Goal: Feedback & Contribution: Contribute content

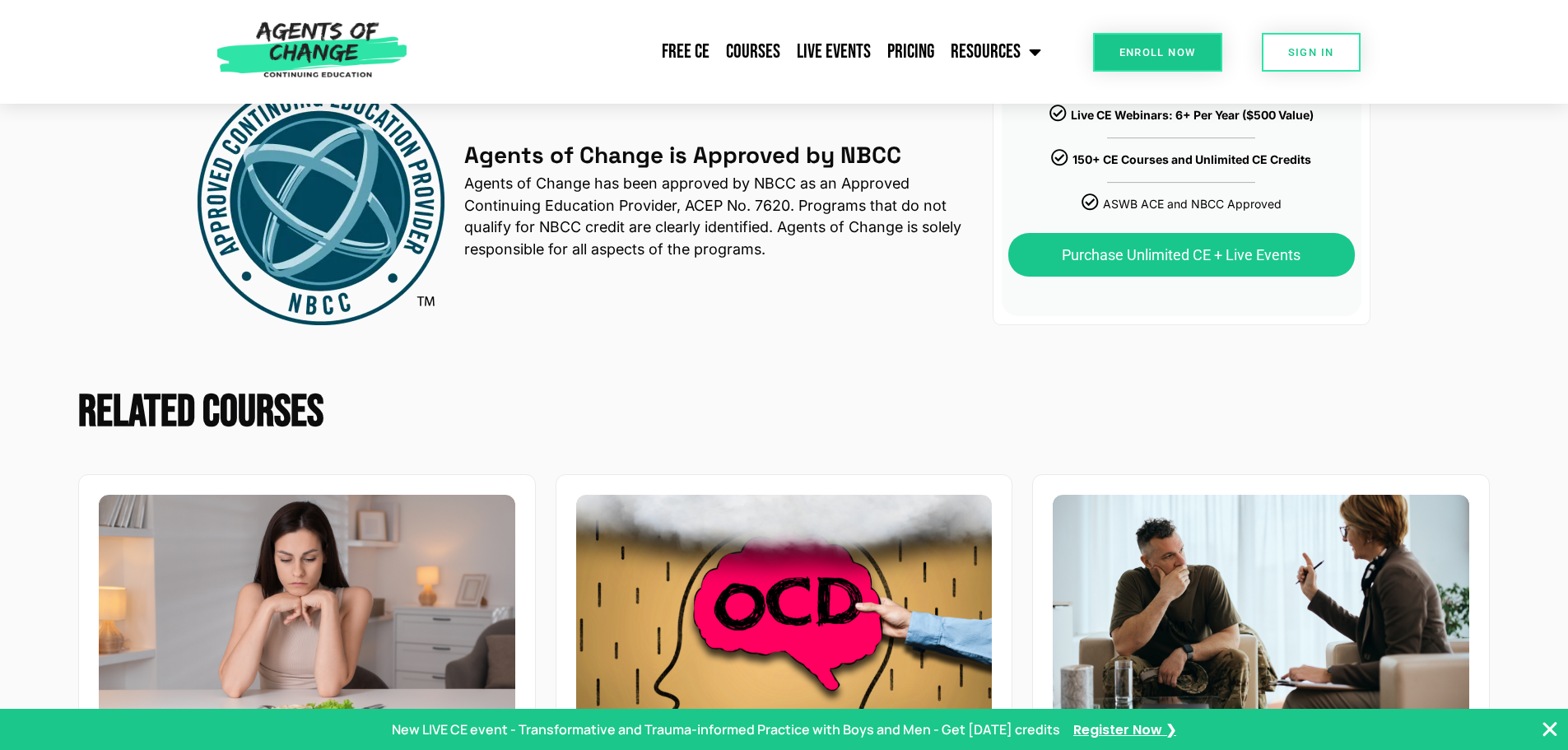
scroll to position [3129, 0]
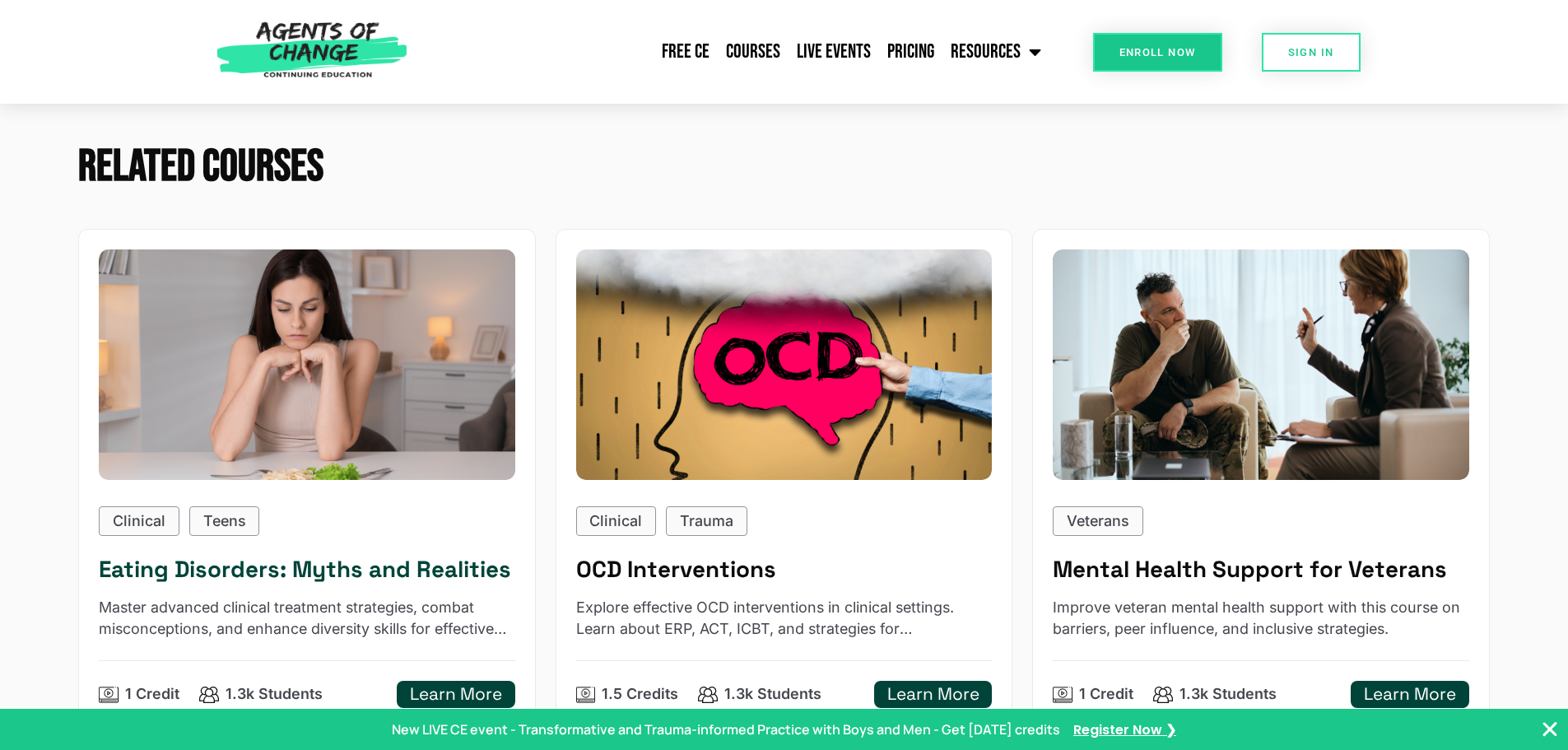
click at [230, 583] on h5 "Eating Disorders: Myths and Realities" at bounding box center [306, 569] width 417 height 27
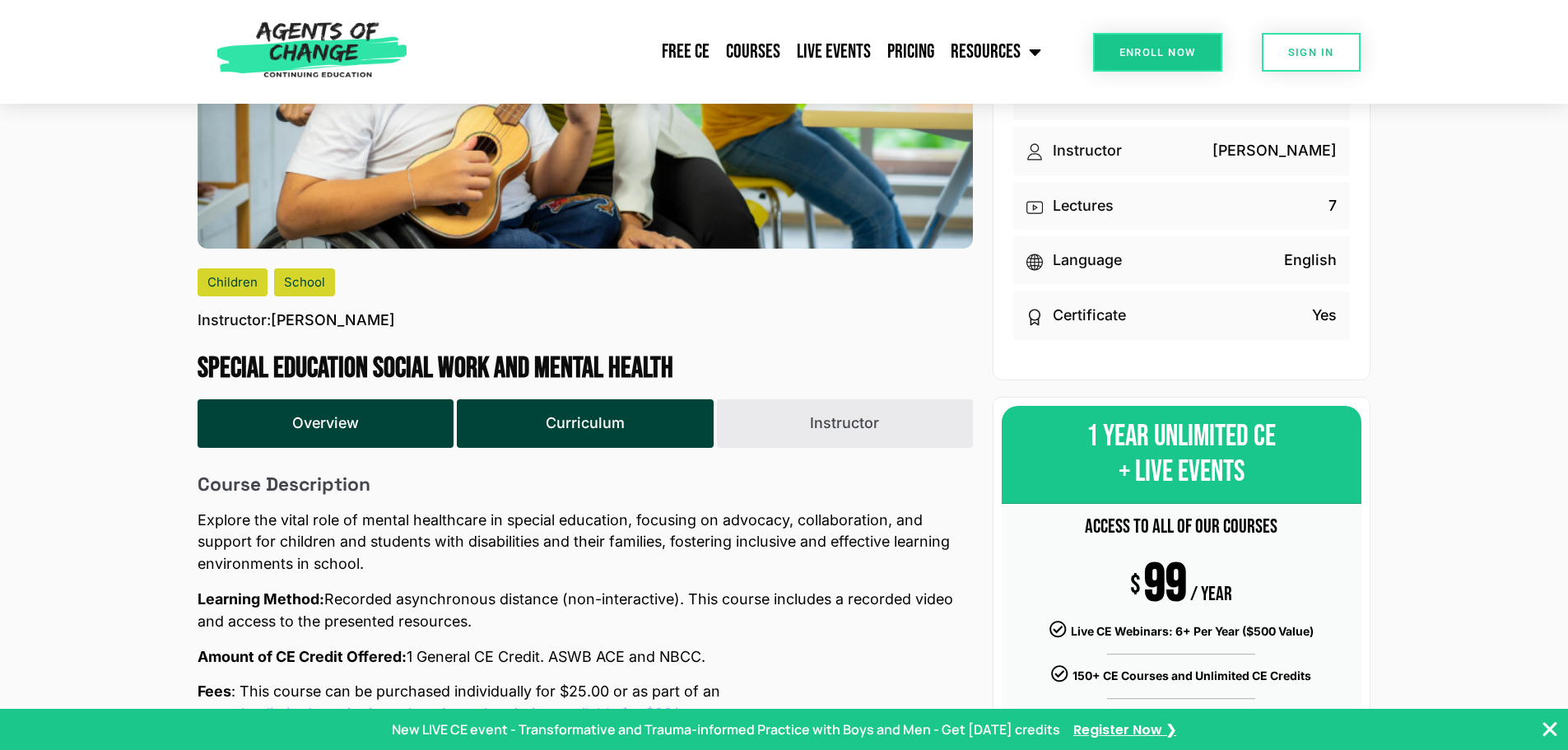
scroll to position [0, 0]
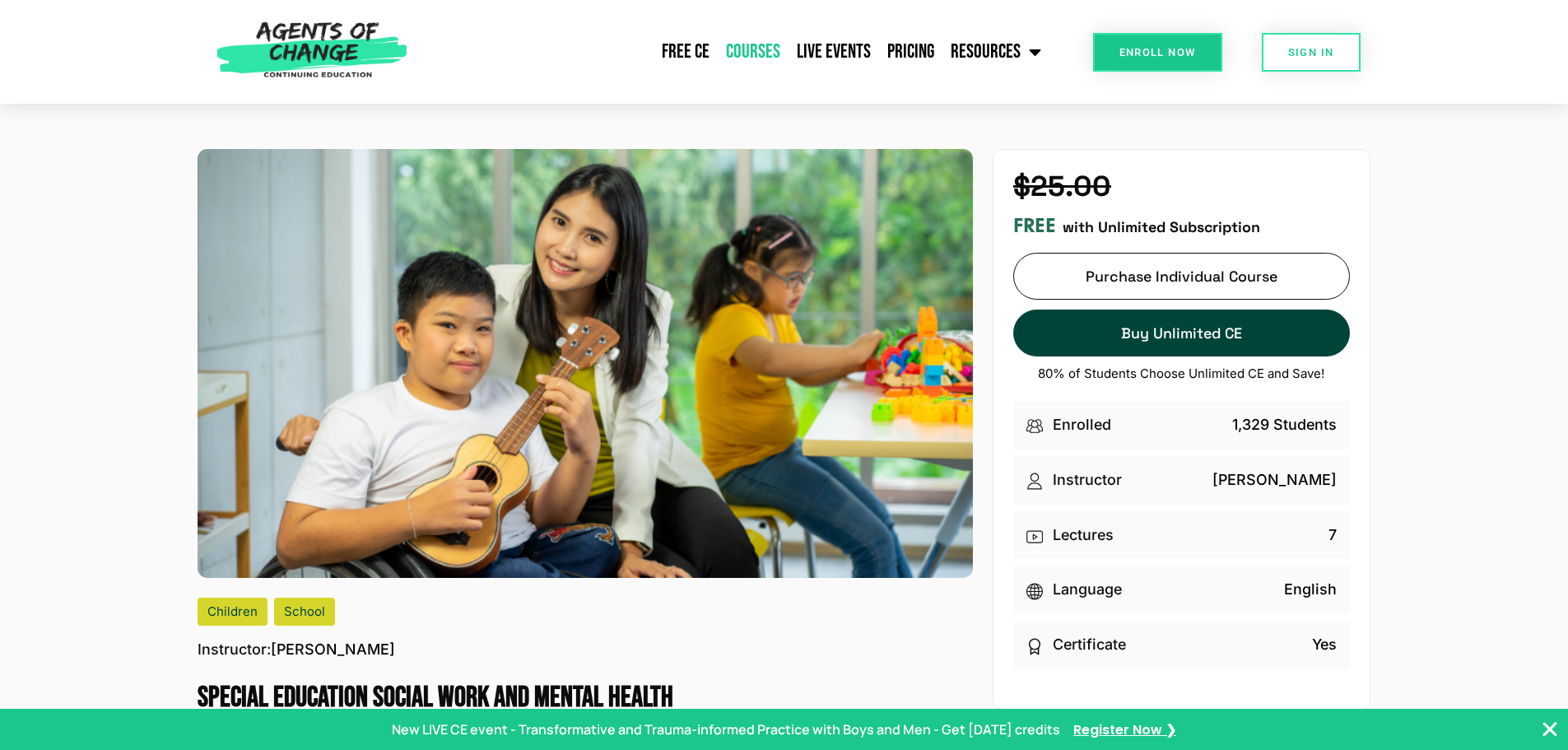
click at [739, 54] on link "Courses" at bounding box center [753, 51] width 71 height 41
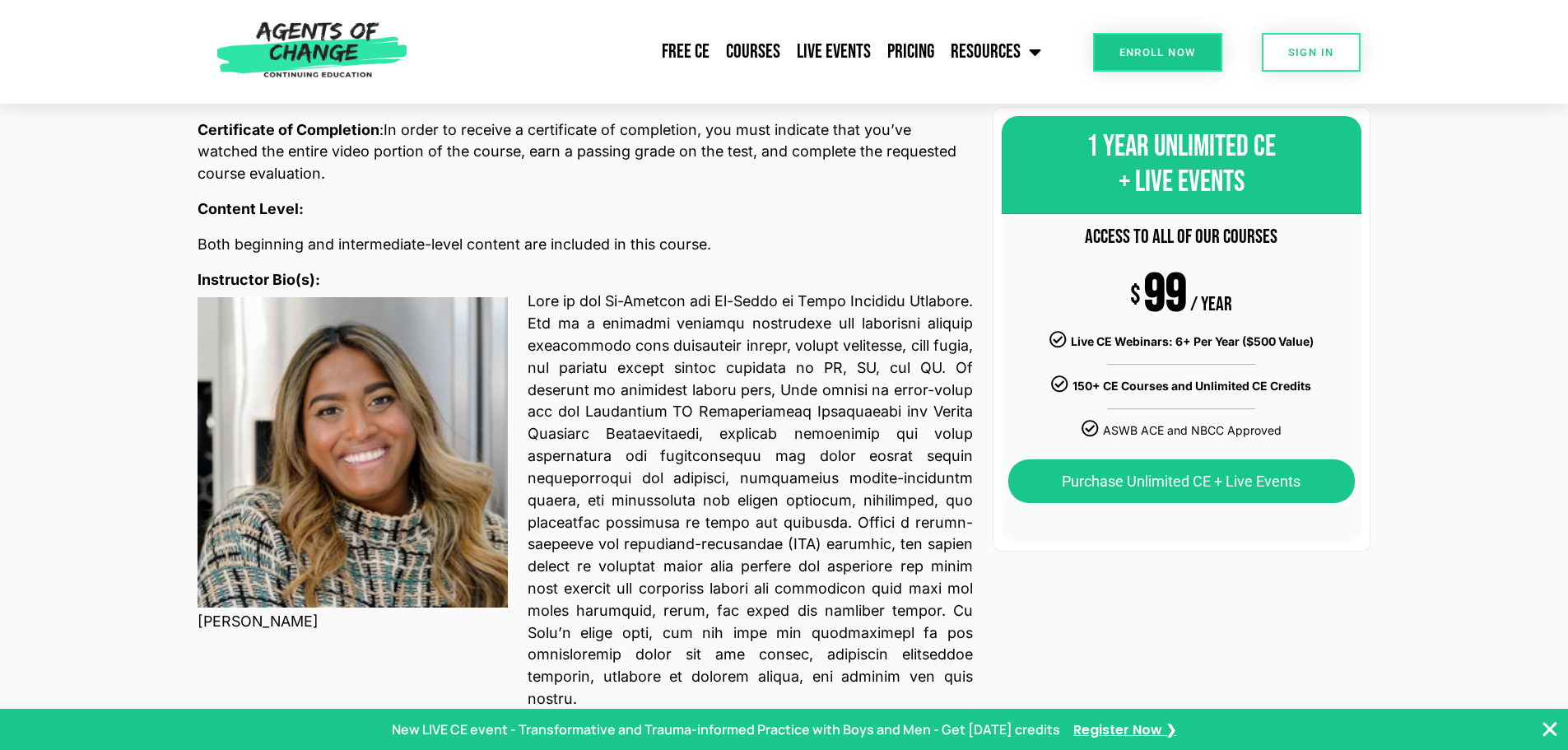
scroll to position [1235, 0]
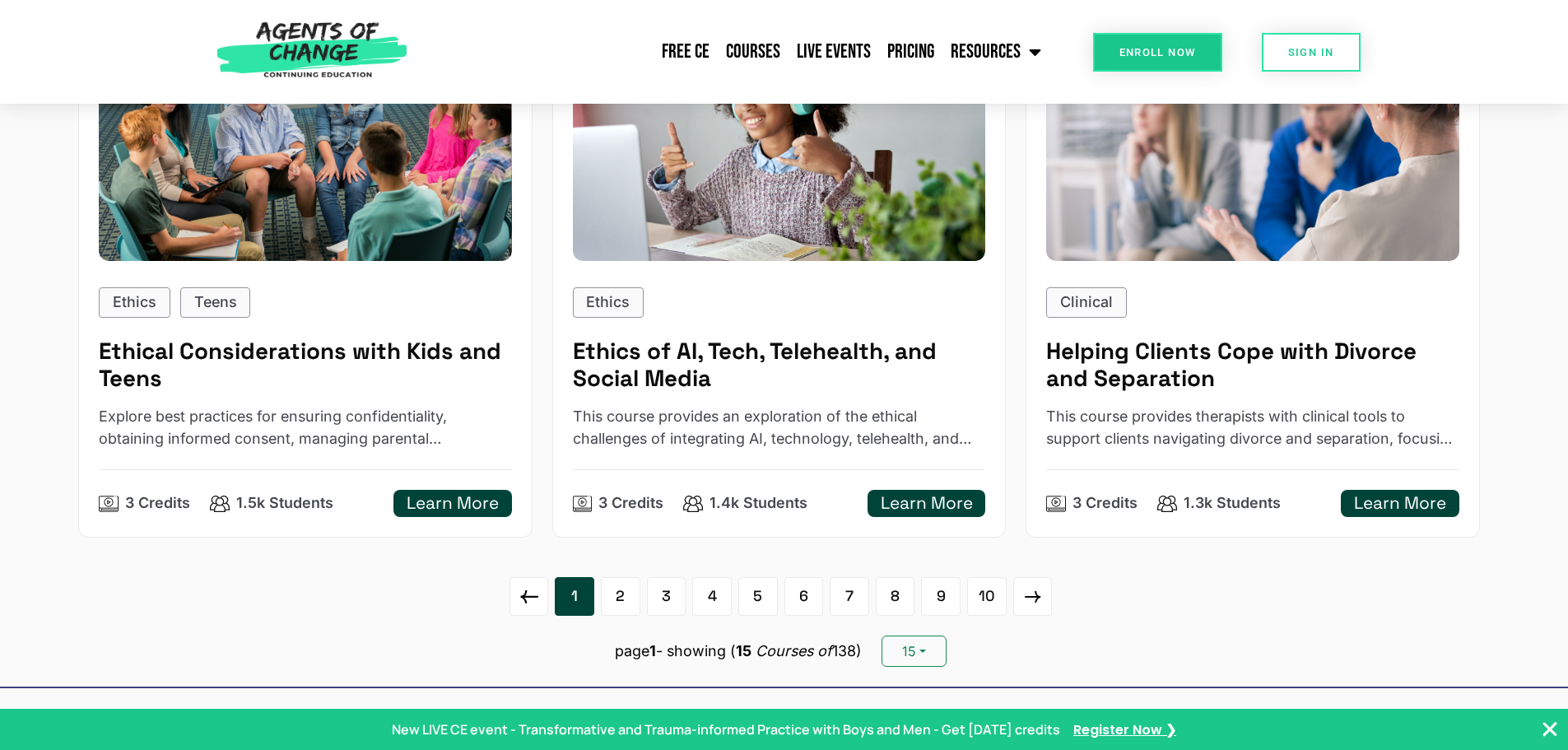
scroll to position [2635, 0]
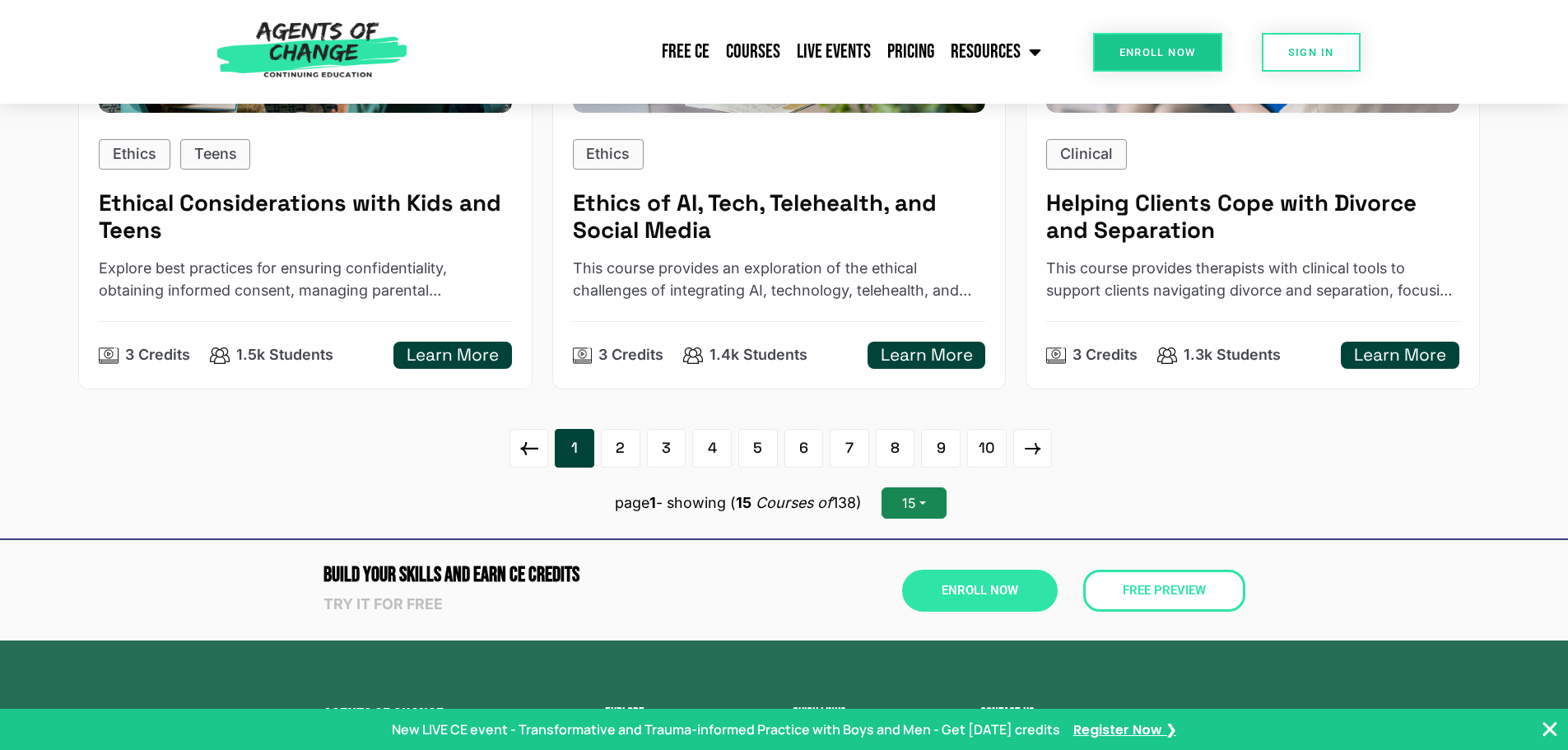
click at [936, 510] on button "15" at bounding box center [914, 502] width 65 height 31
click at [904, 466] on link "45" at bounding box center [948, 466] width 130 height 27
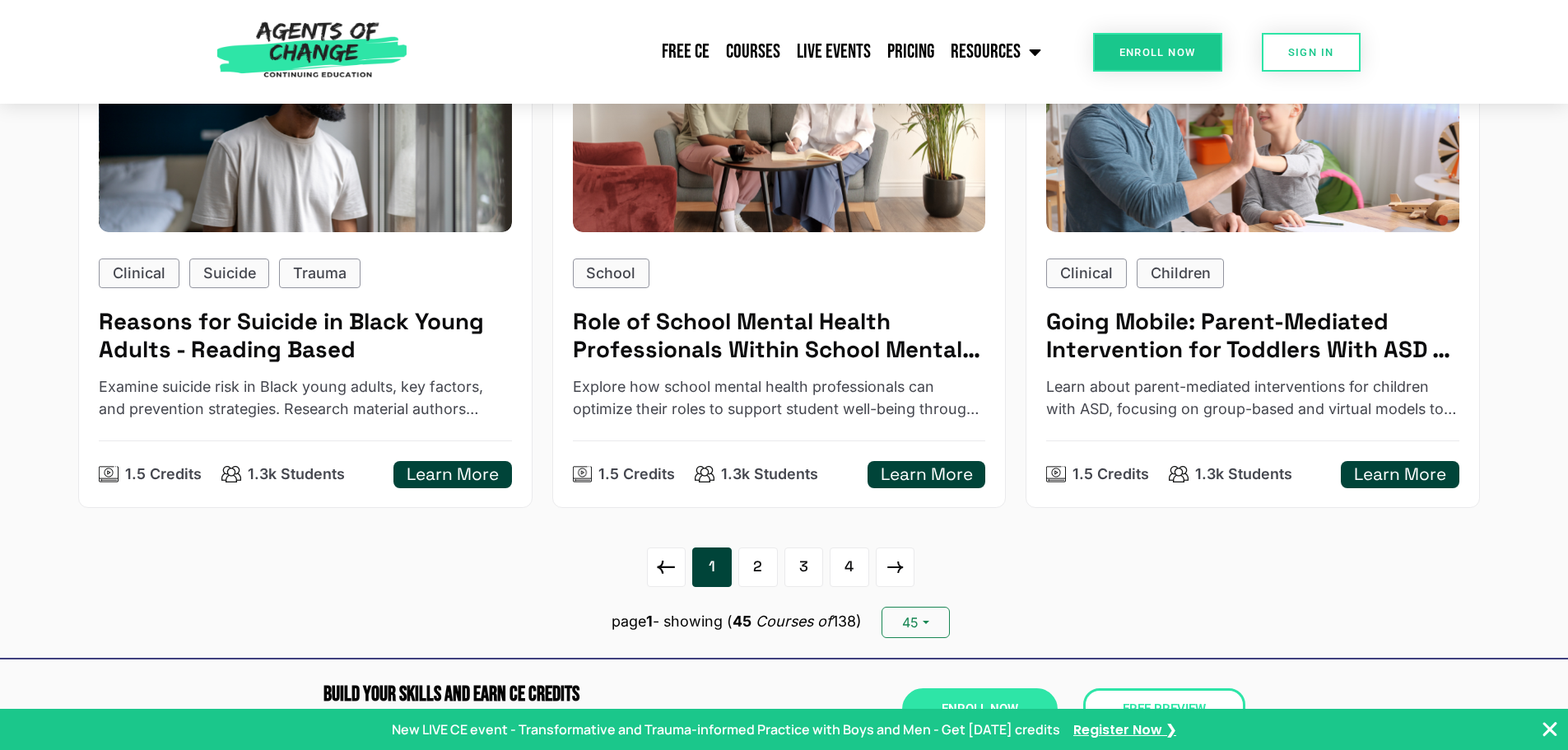
scroll to position [8071, 0]
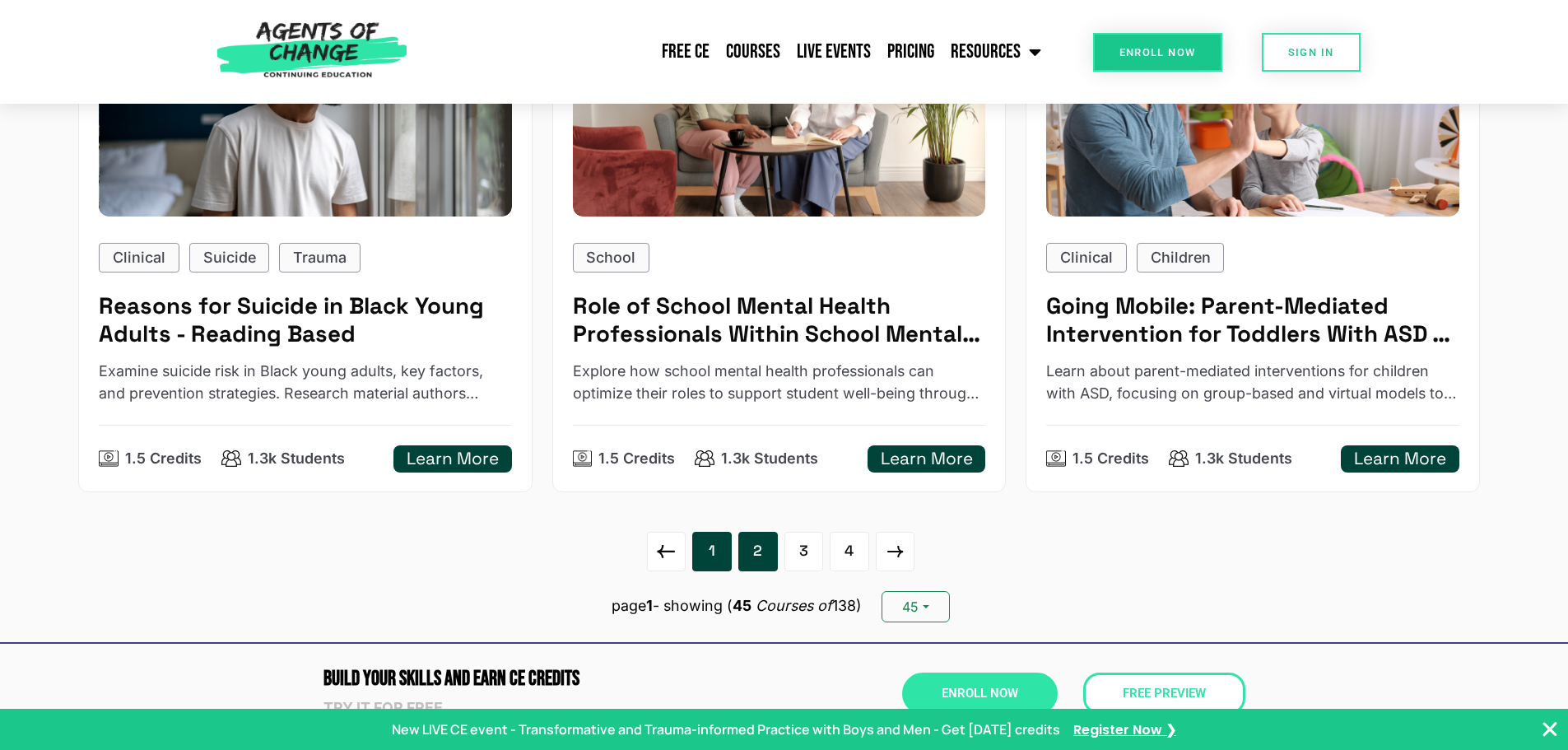
click at [746, 571] on link "2" at bounding box center [759, 552] width 40 height 40
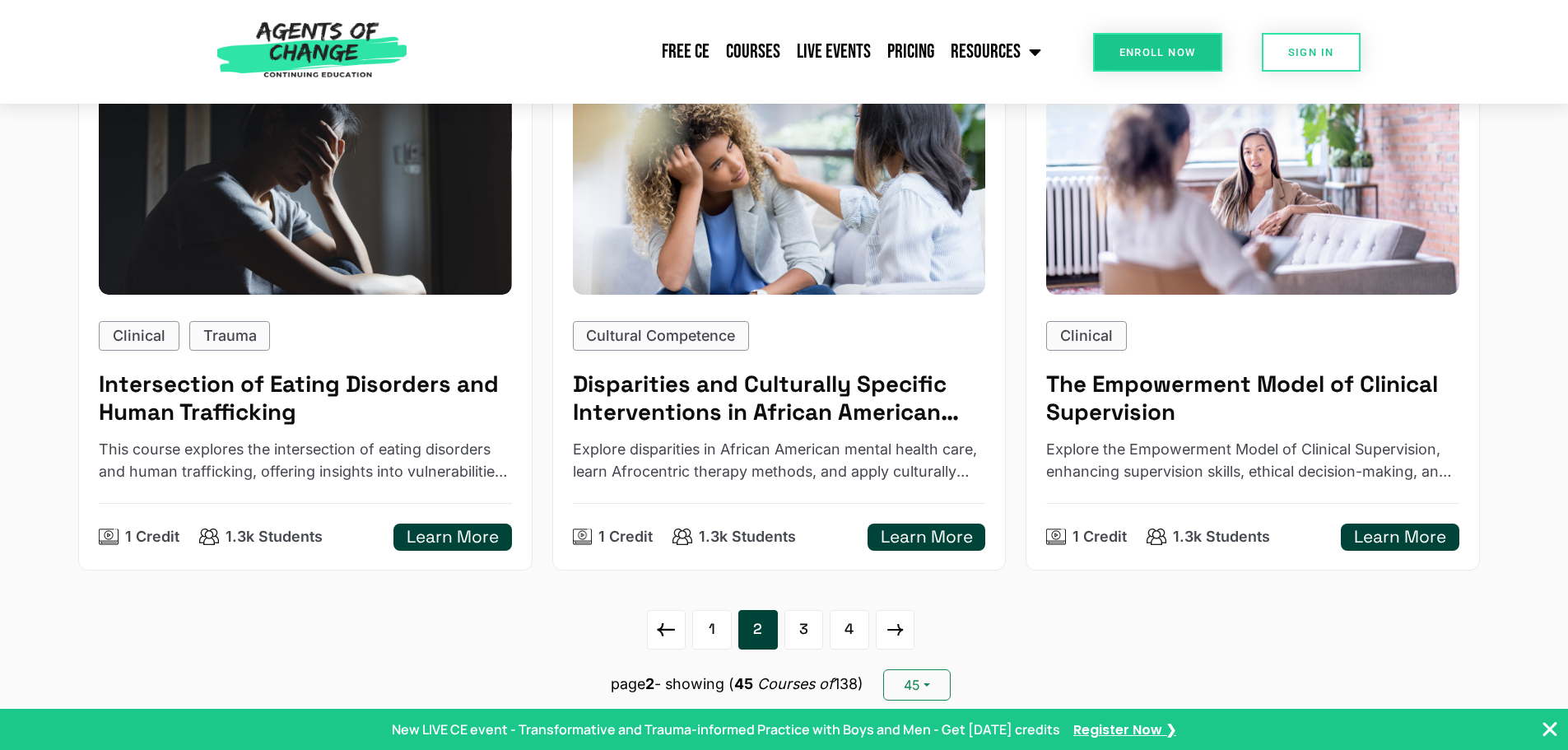
scroll to position [7906, 0]
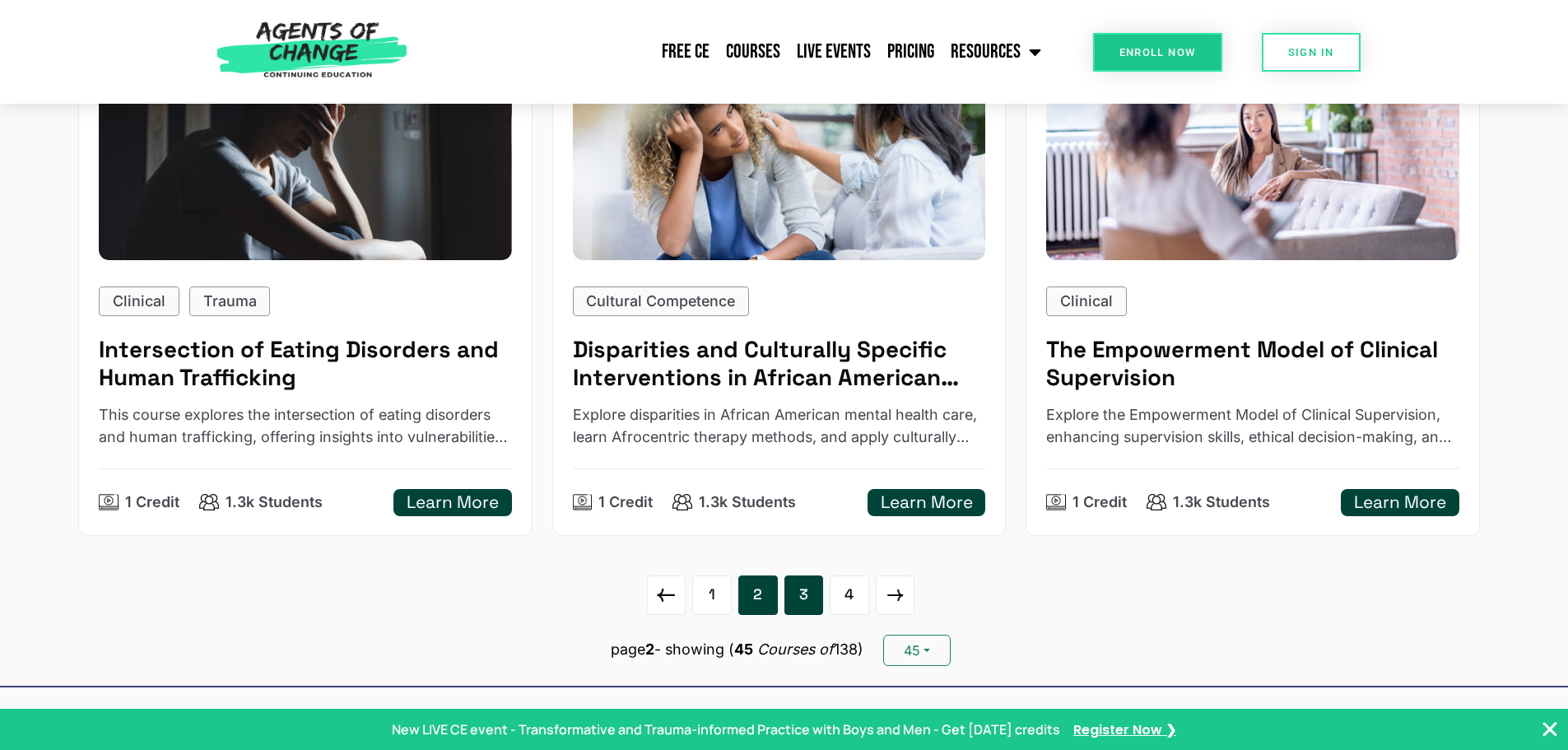
click at [812, 615] on link "3" at bounding box center [804, 596] width 40 height 40
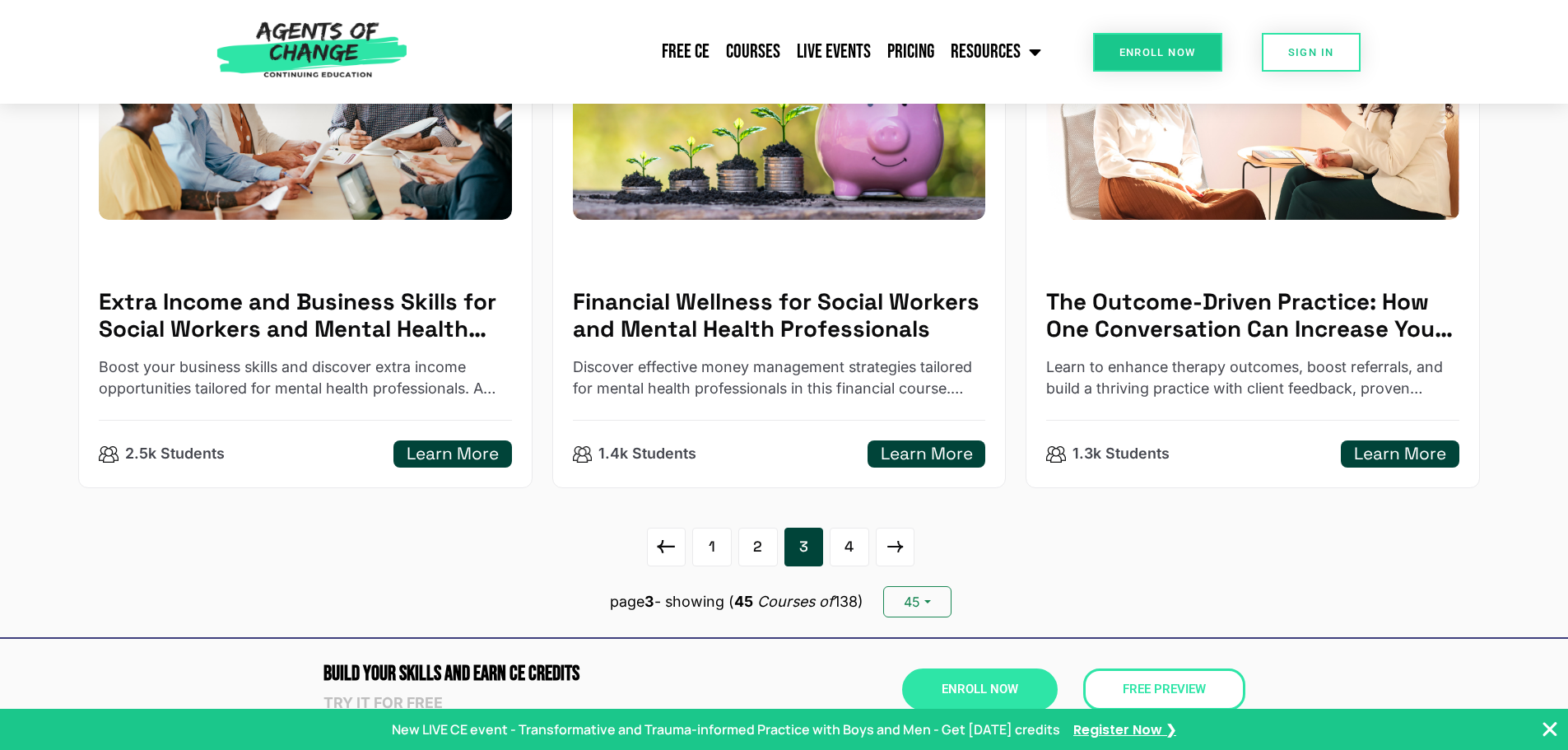
scroll to position [8154, 0]
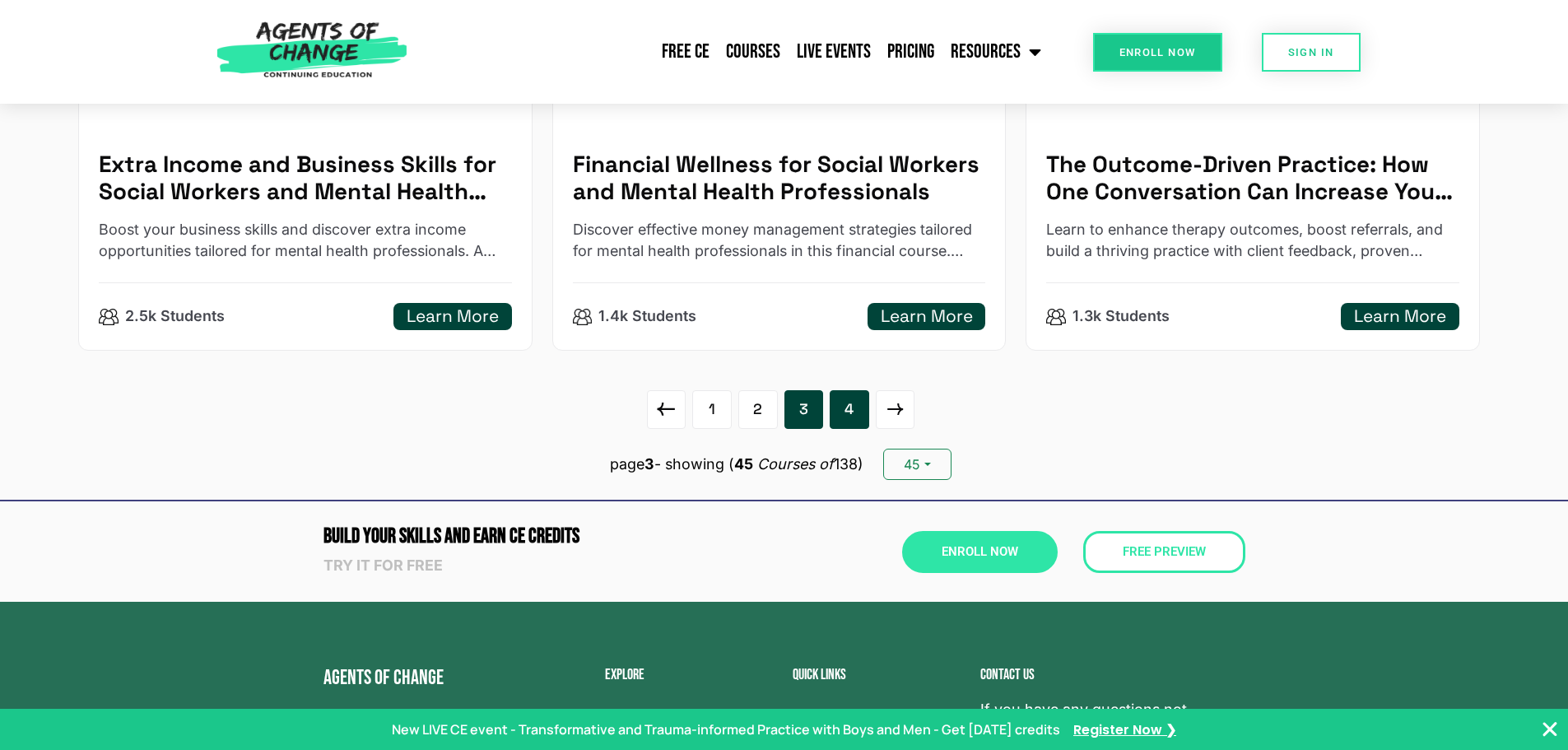
click at [846, 430] on link "4" at bounding box center [850, 410] width 40 height 40
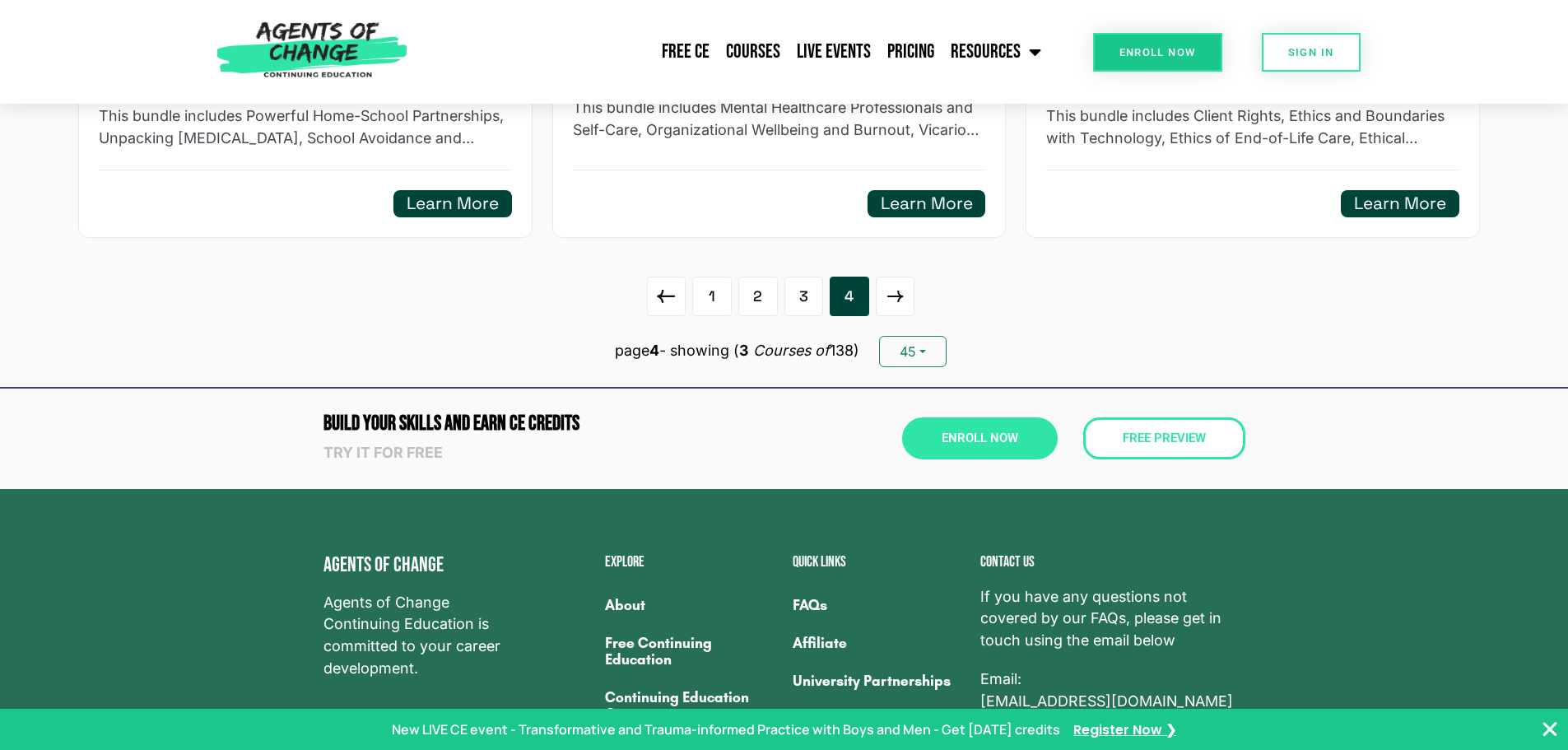
scroll to position [658, 0]
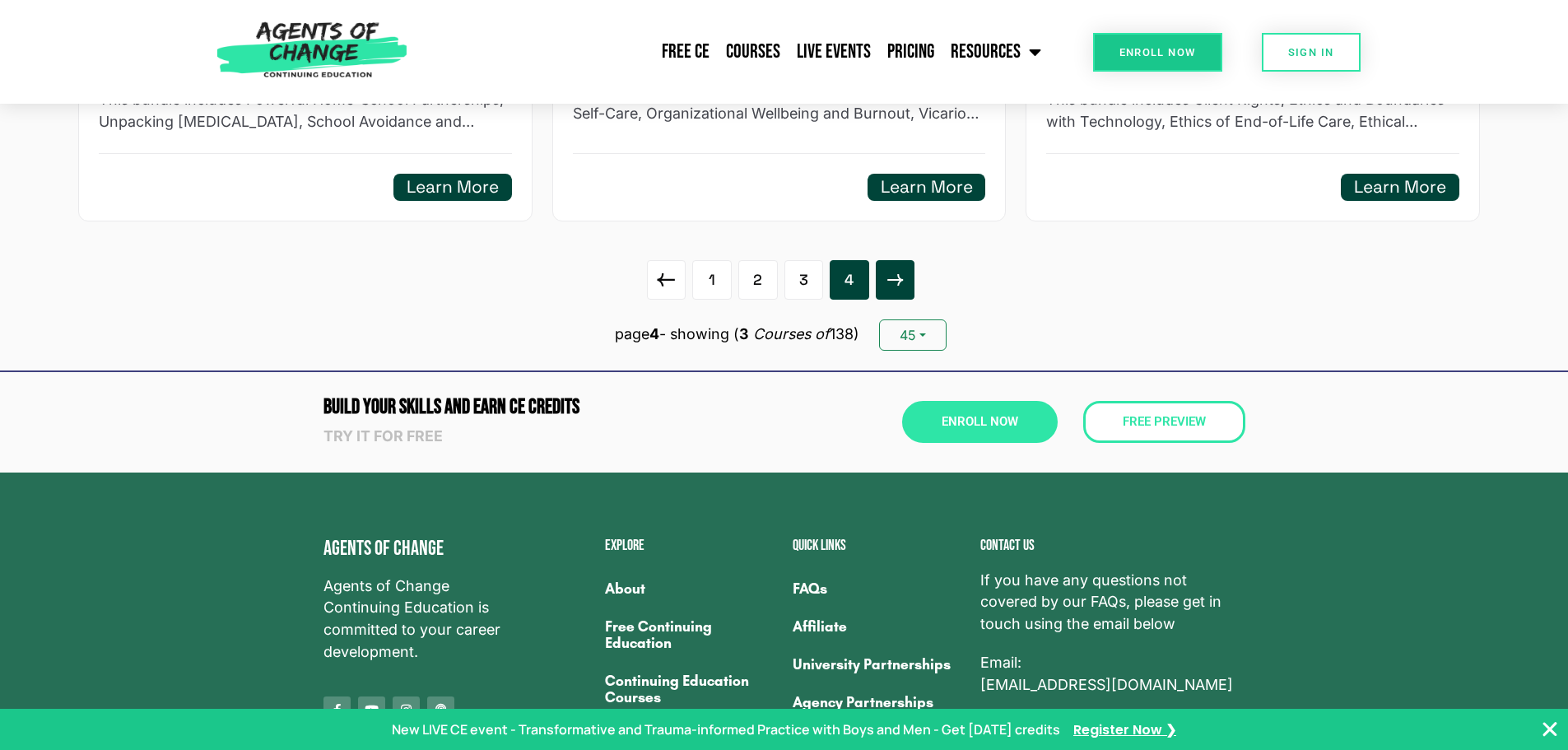
click at [898, 286] on icon at bounding box center [895, 280] width 27 height 26
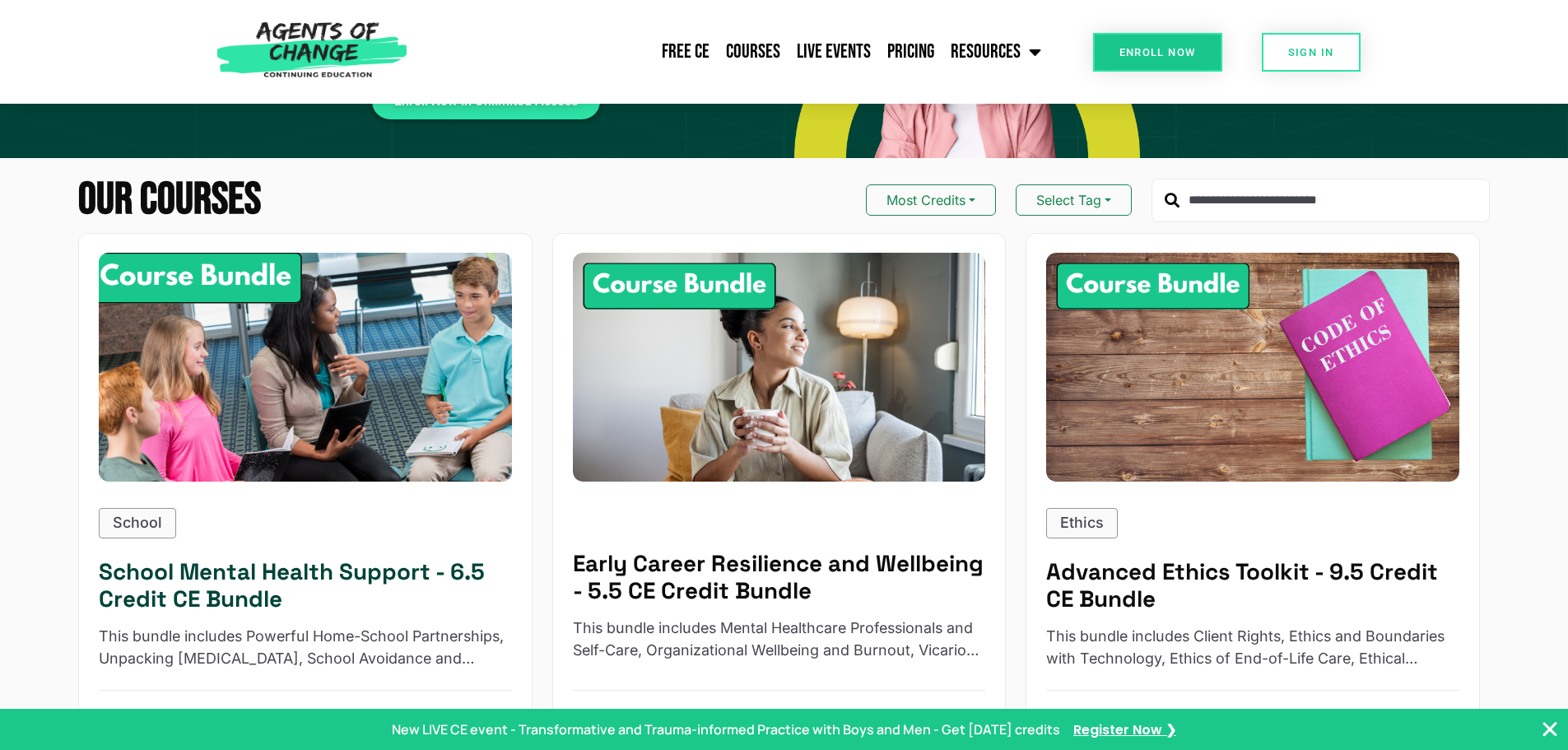
scroll to position [329, 0]
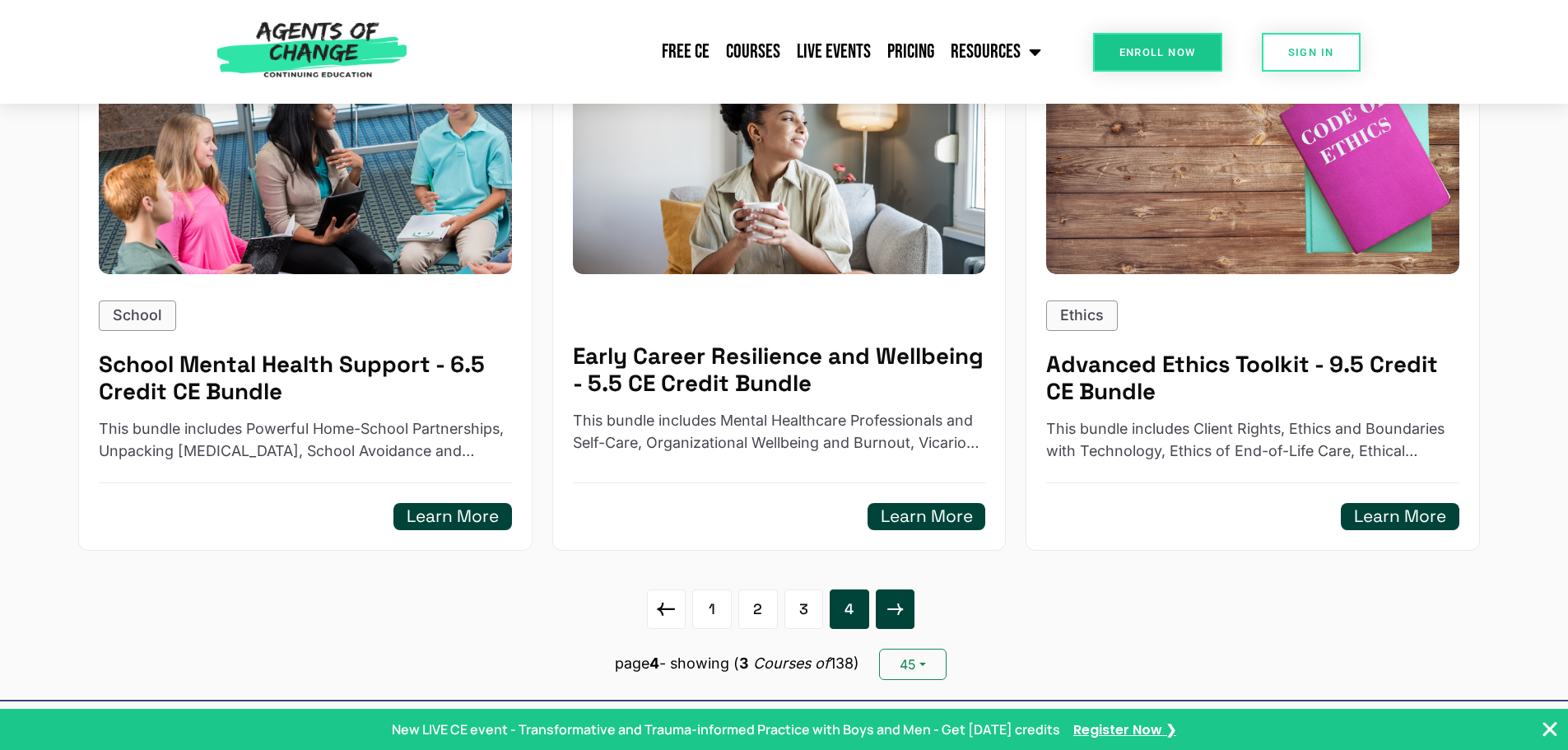
click at [902, 607] on icon at bounding box center [895, 609] width 27 height 26
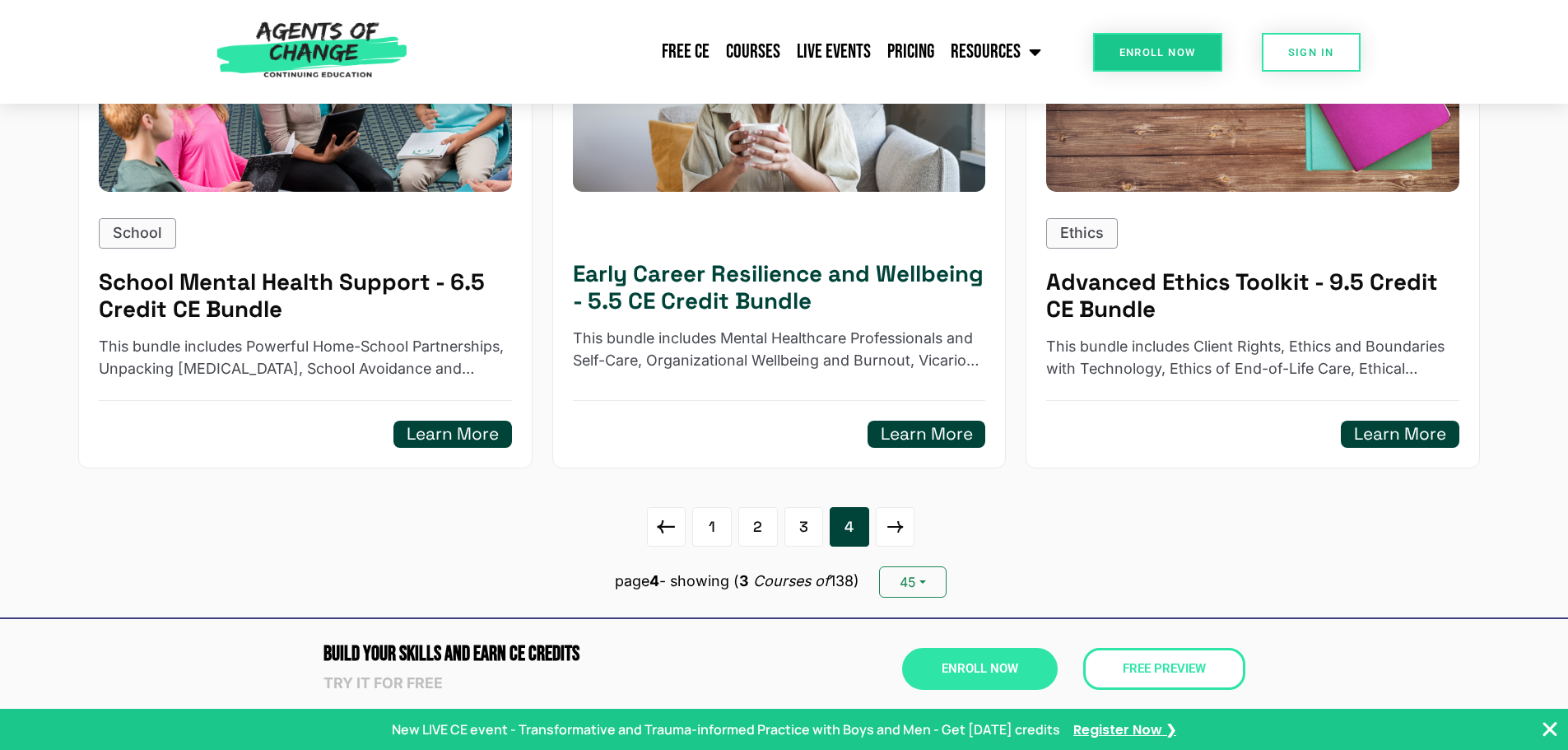
scroll to position [0, 0]
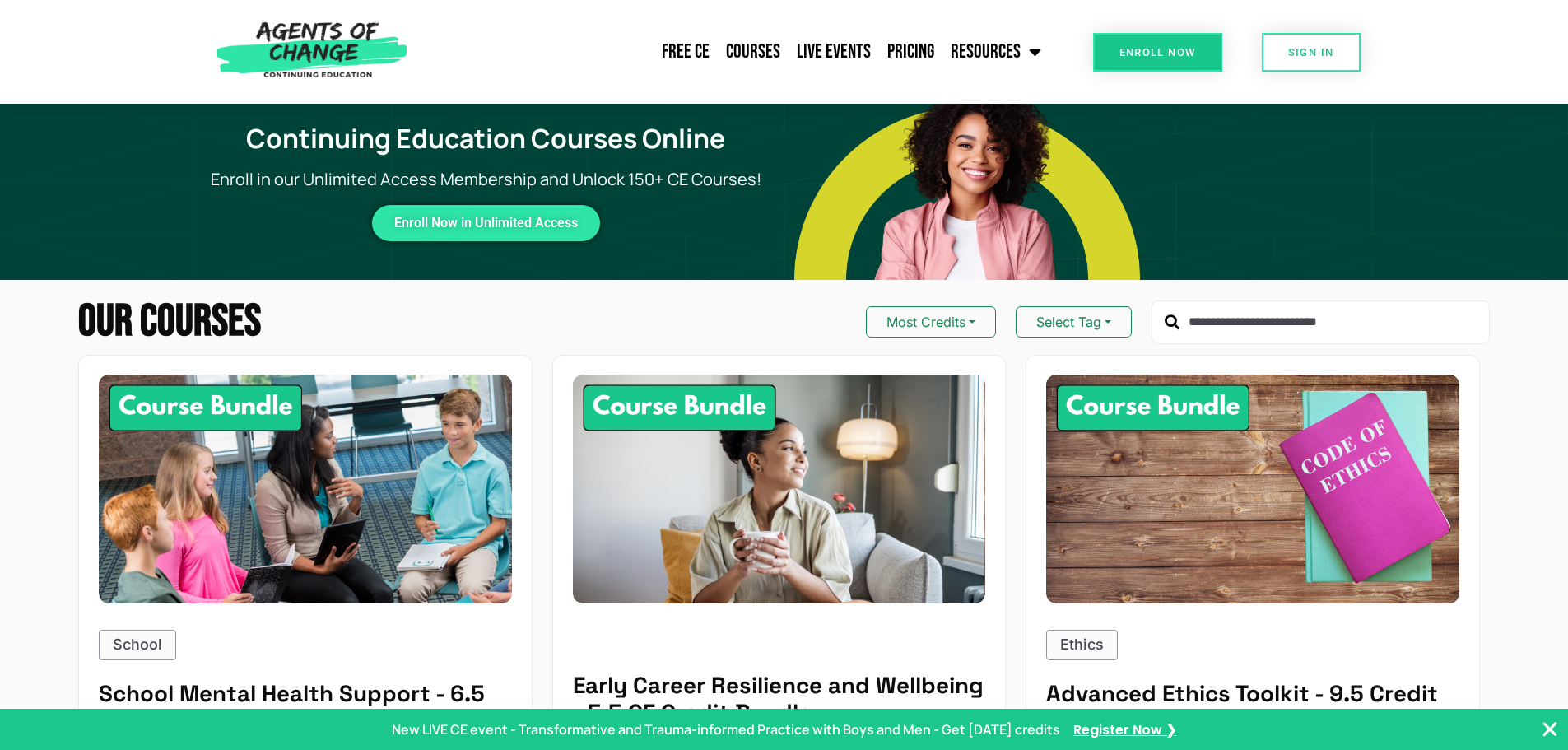
click at [1203, 320] on input "text" at bounding box center [1320, 322] width 338 height 45
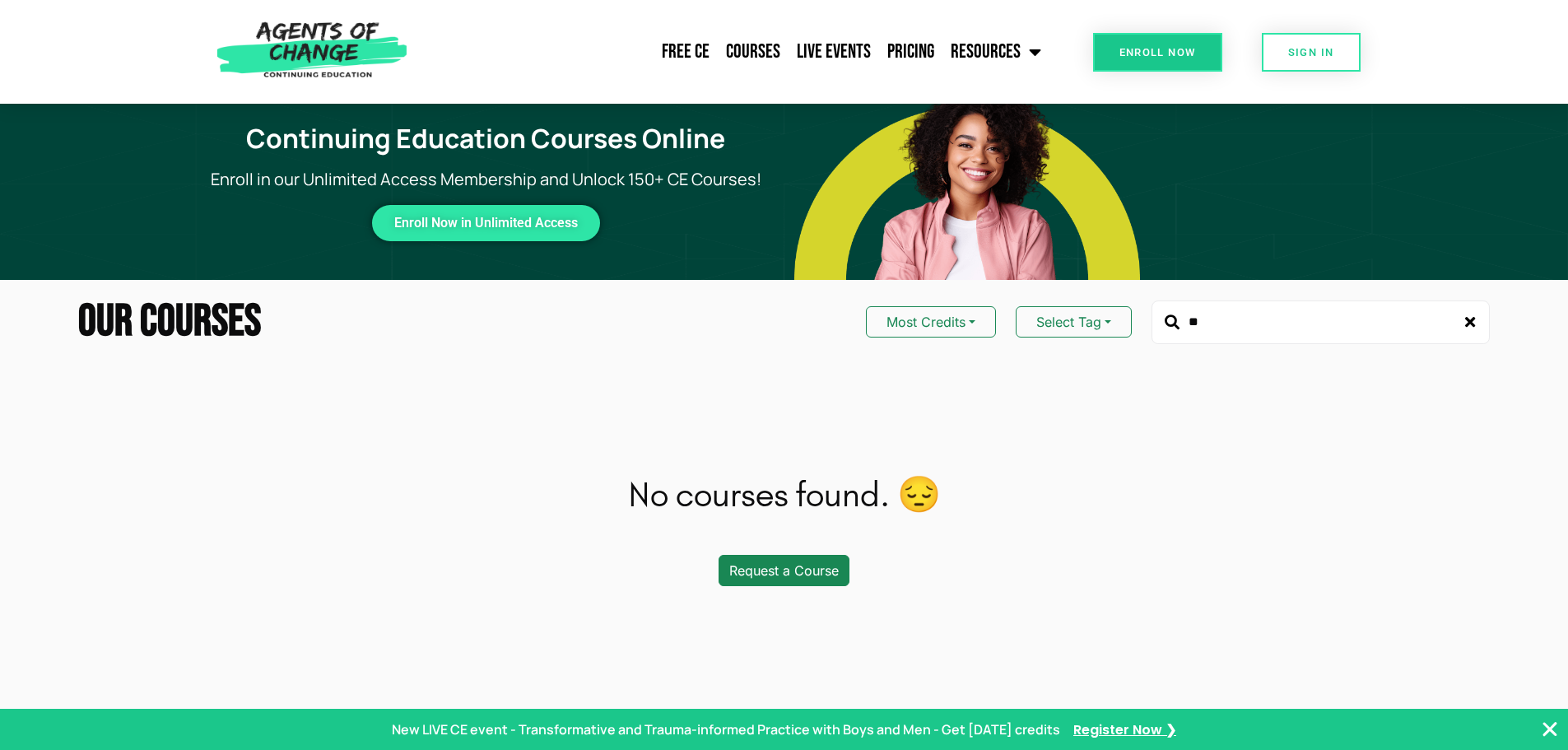
type input "*"
type input "******"
click at [765, 51] on link "Courses" at bounding box center [753, 51] width 71 height 41
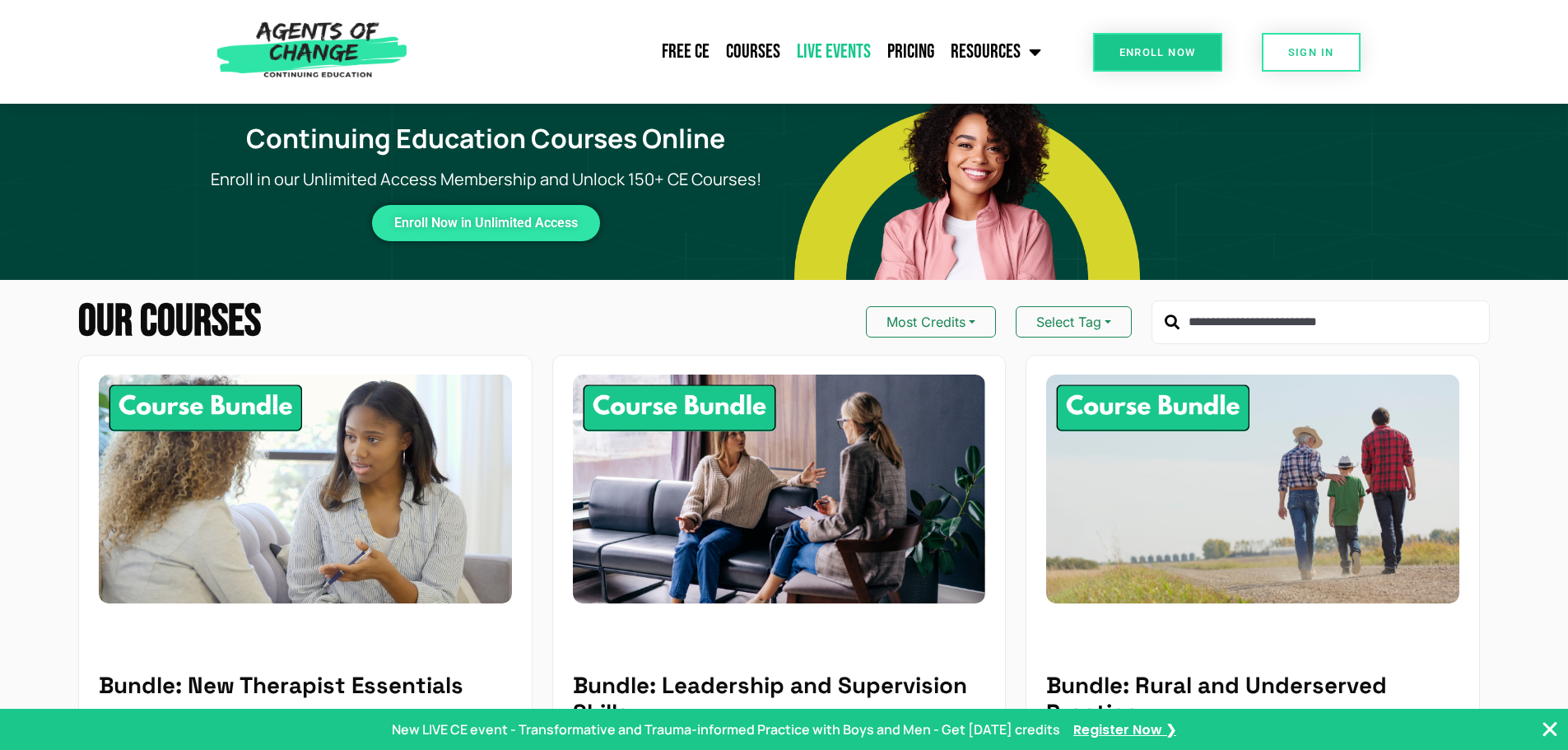
click at [854, 54] on link "Live Events" at bounding box center [833, 51] width 90 height 41
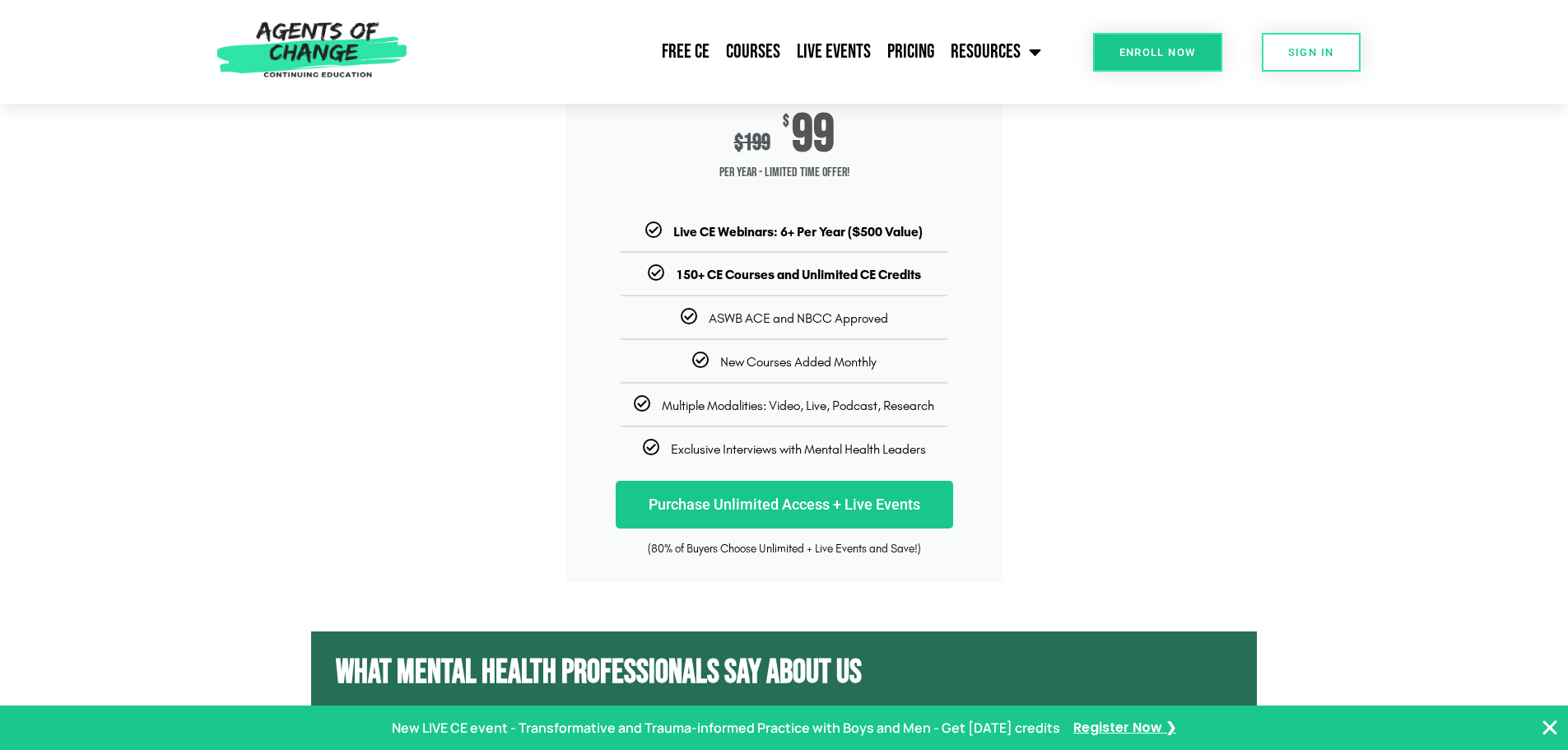
scroll to position [6670, 0]
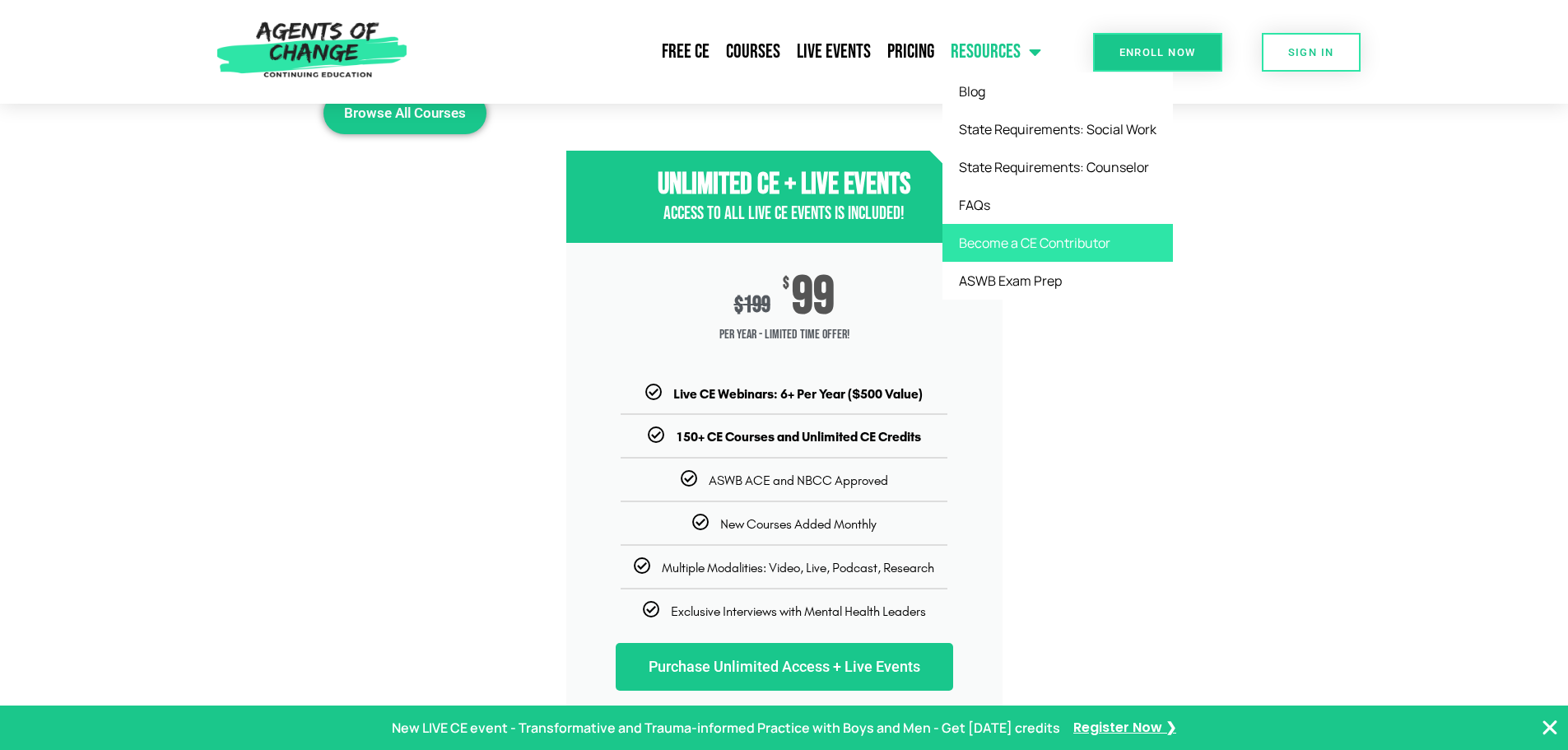
click at [1011, 241] on link "Become a CE Contributor" at bounding box center [1058, 243] width 231 height 38
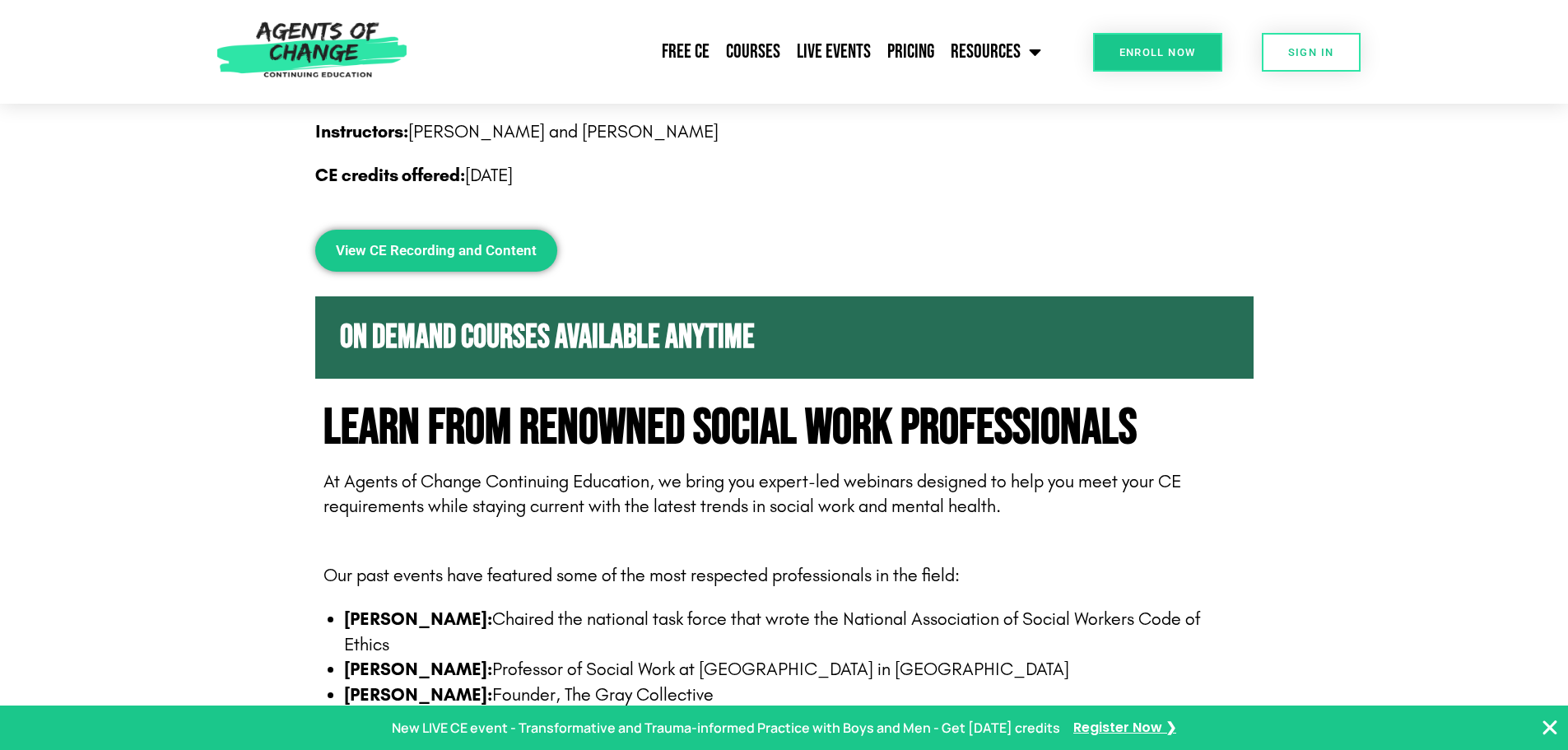
scroll to position [5765, 0]
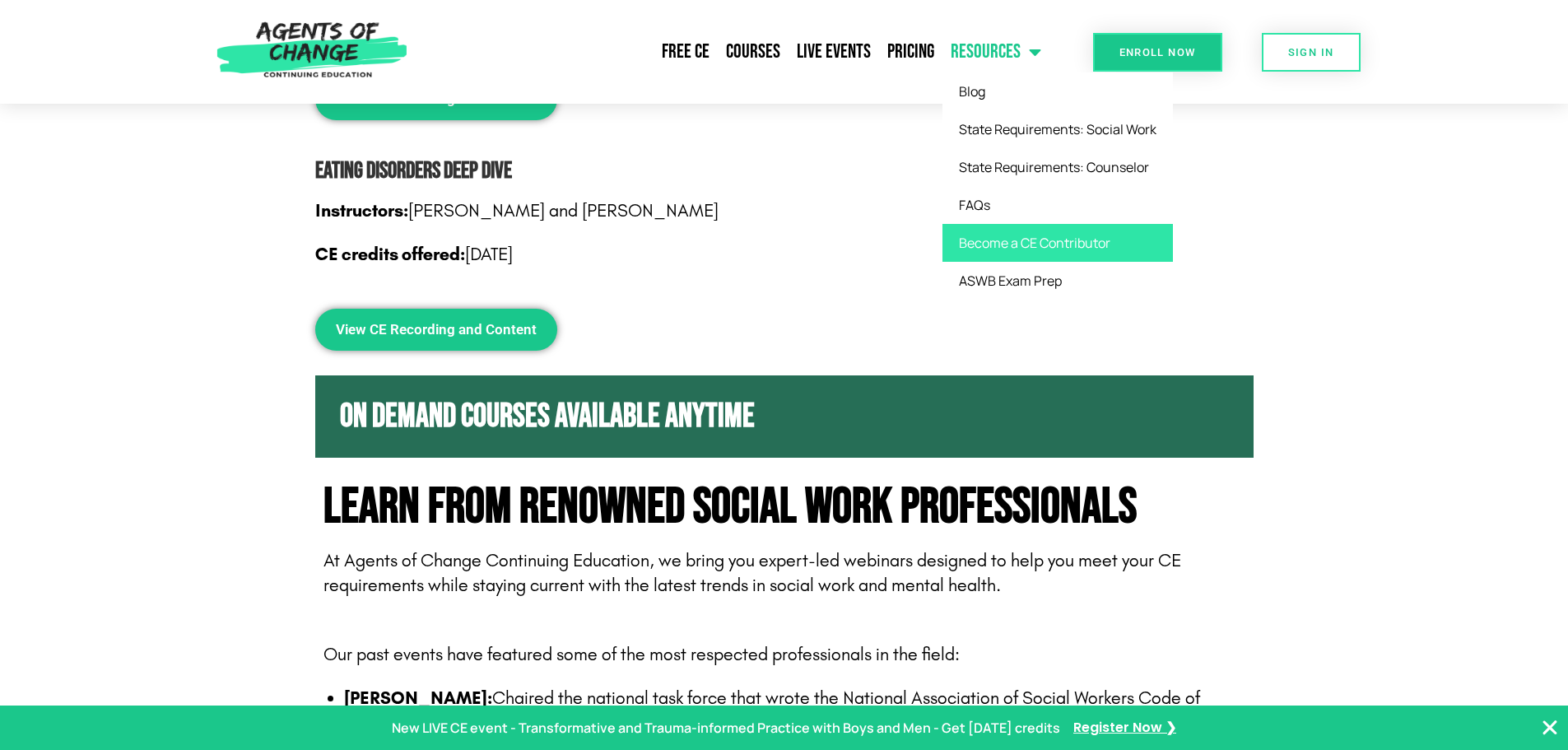
click at [986, 242] on link "Become a CE Contributor" at bounding box center [1058, 243] width 231 height 38
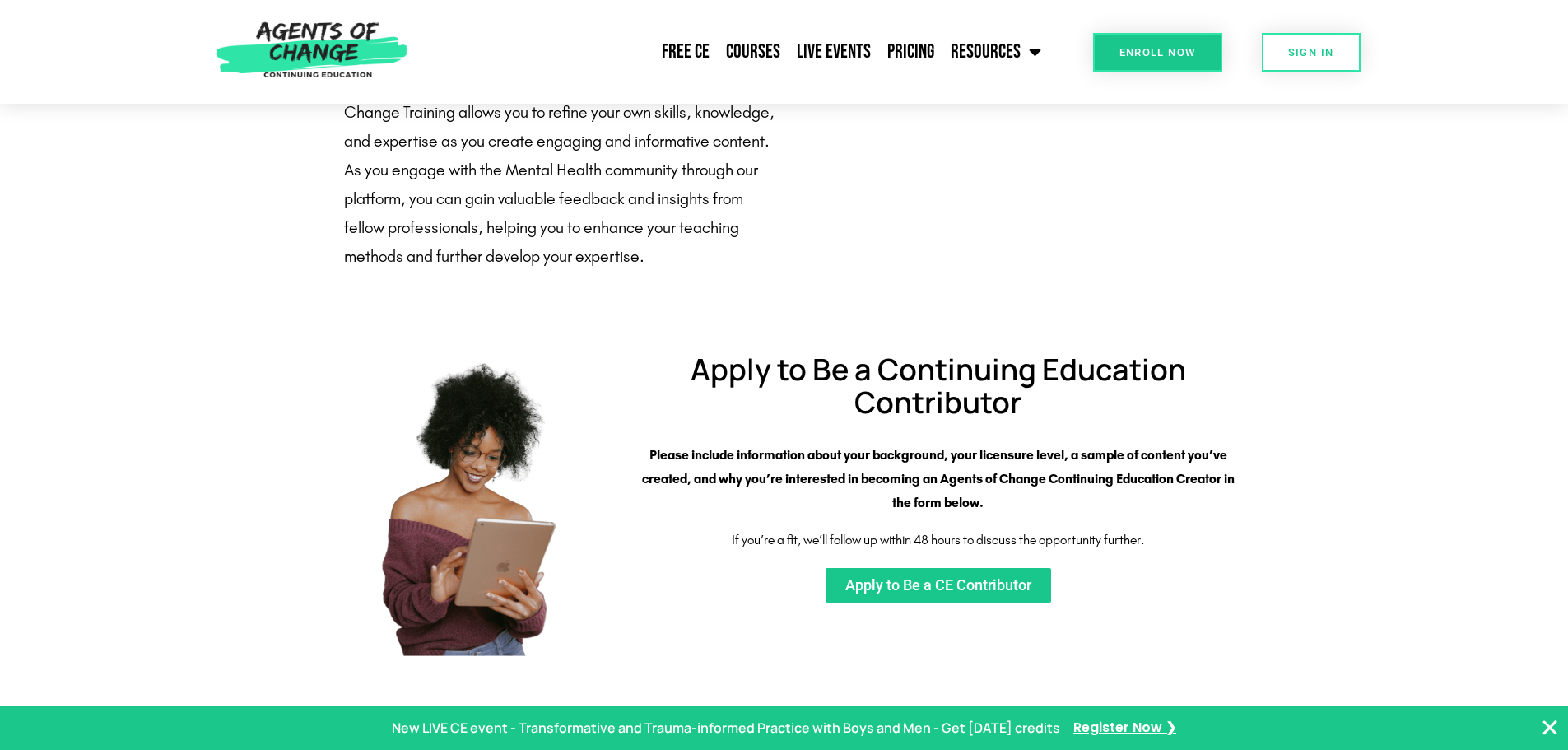
scroll to position [2084, 0]
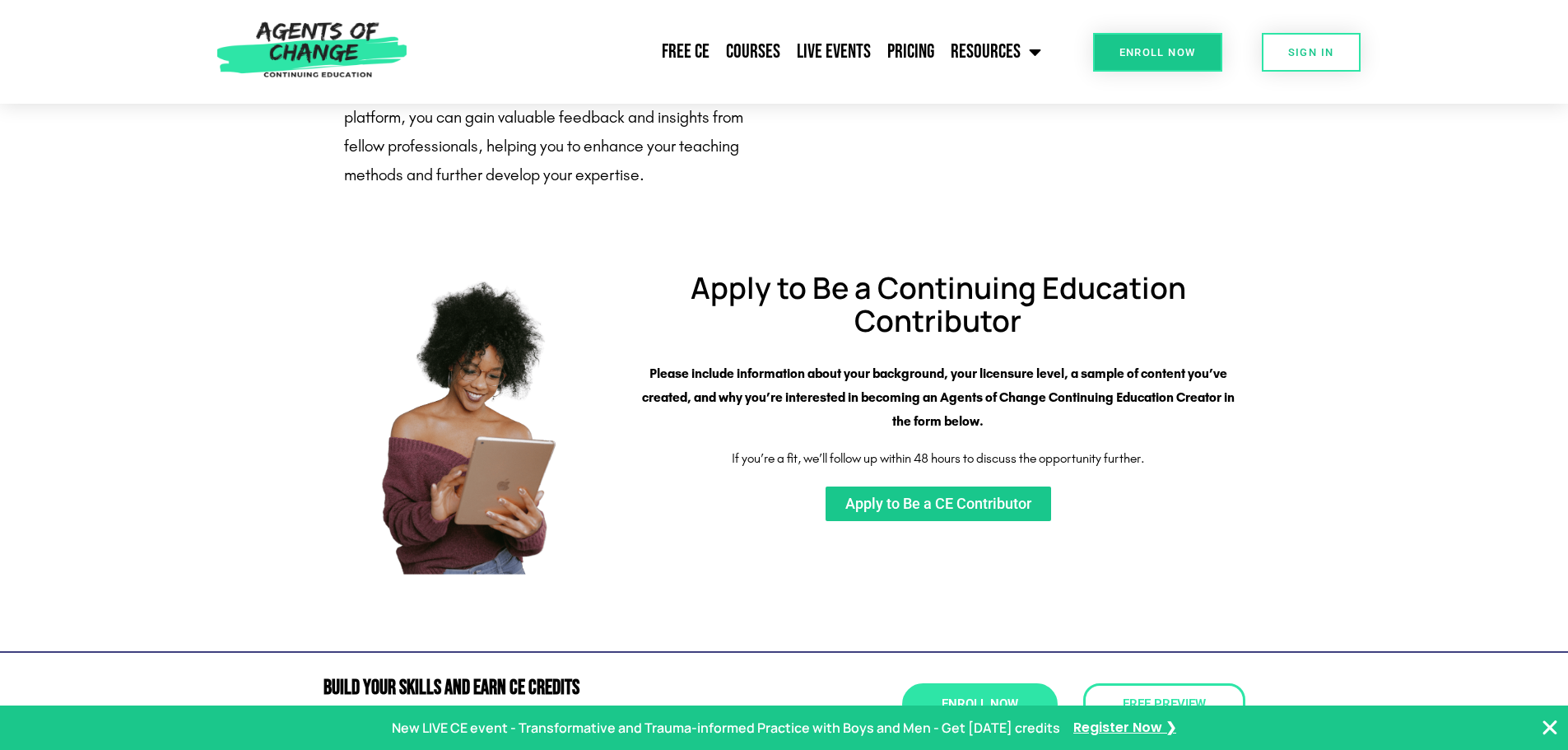
click at [946, 511] on span "Apply to Be a CE Contributor" at bounding box center [938, 503] width 186 height 15
